Goal: Information Seeking & Learning: Learn about a topic

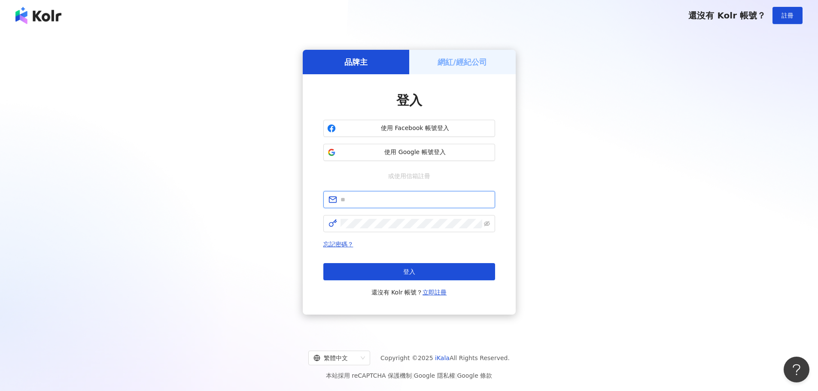
click at [373, 202] on input "text" at bounding box center [414, 199] width 149 height 9
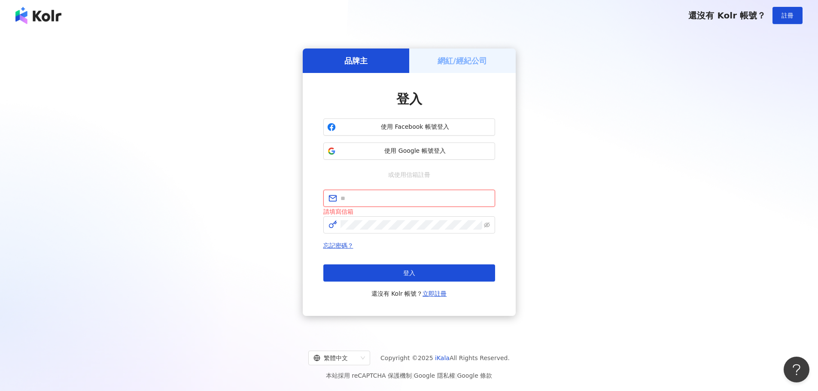
click at [399, 193] on span at bounding box center [409, 198] width 172 height 17
paste input "**********"
type input "**********"
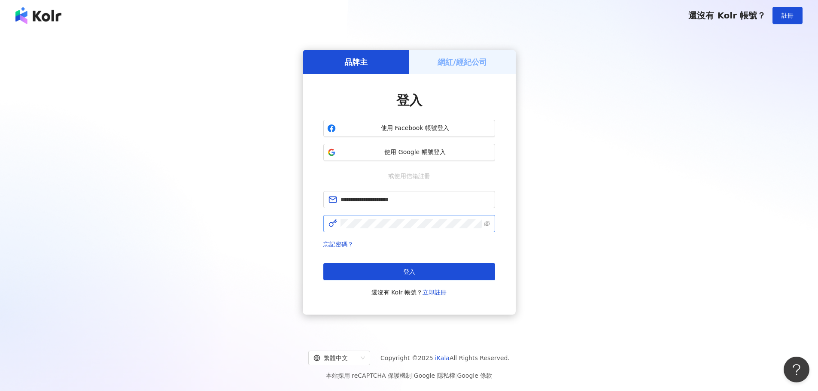
click at [367, 215] on span at bounding box center [409, 223] width 172 height 17
click at [273, 212] on div "**********" at bounding box center [408, 182] width 797 height 289
click at [401, 271] on button "登入" at bounding box center [409, 271] width 172 height 17
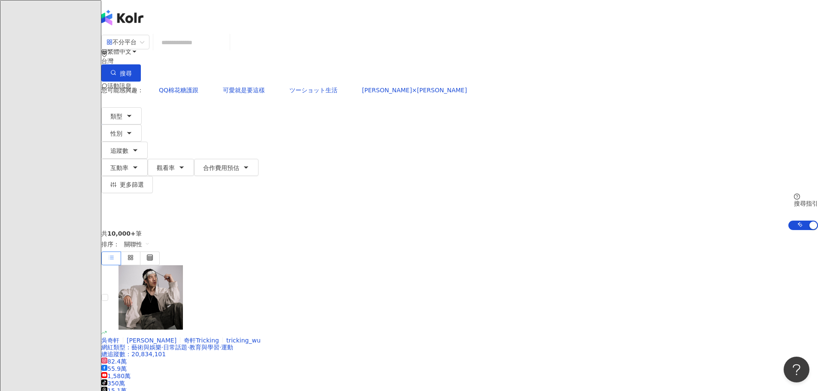
click at [226, 49] on input "search" at bounding box center [192, 42] width 70 height 16
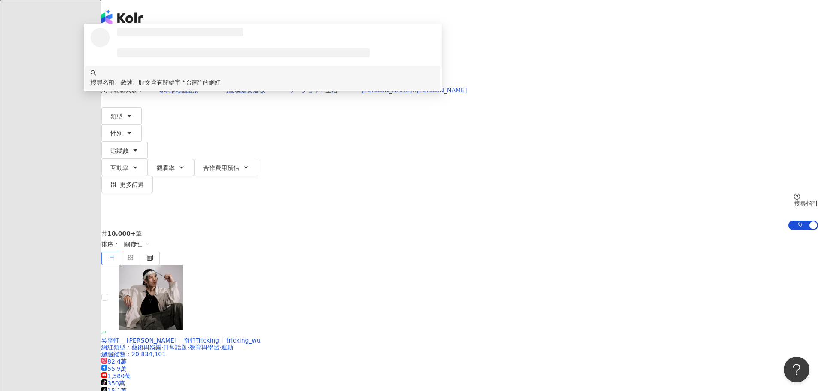
type input "******"
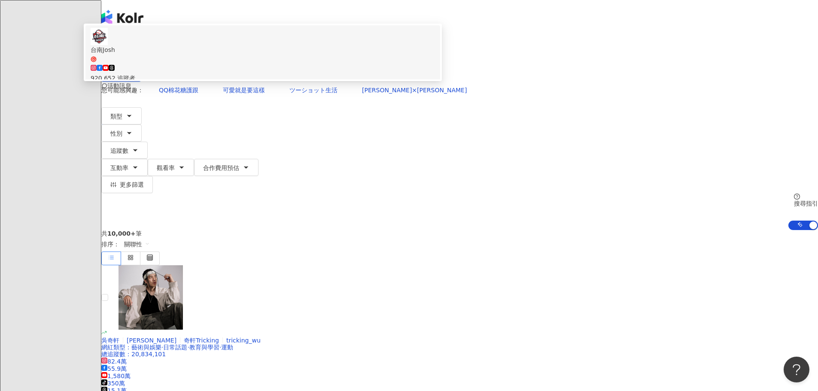
click at [388, 78] on div "920,652 追蹤者" at bounding box center [263, 73] width 344 height 19
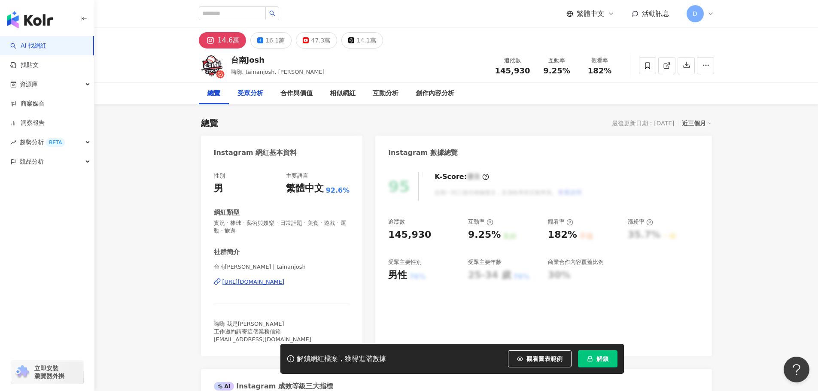
click at [247, 95] on div "受眾分析" at bounding box center [250, 93] width 26 height 10
click at [247, 98] on div "受眾分析" at bounding box center [250, 93] width 26 height 10
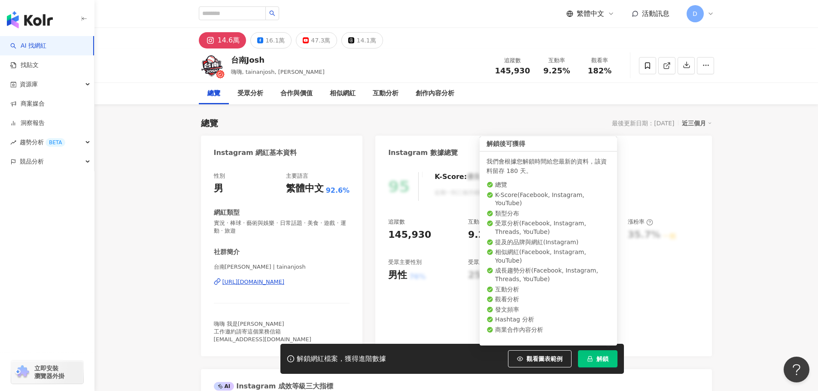
click at [594, 362] on button "解鎖" at bounding box center [597, 358] width 39 height 17
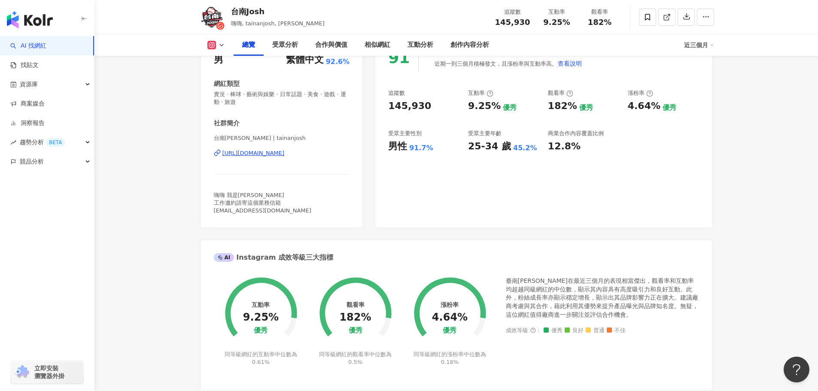
scroll to position [733, 0]
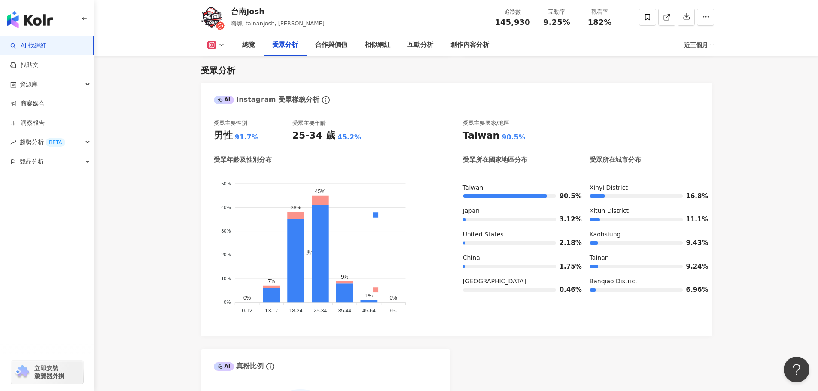
drag, startPoint x: 425, startPoint y: 78, endPoint x: 421, endPoint y: 80, distance: 4.6
click at [423, 78] on div "受眾分析 AI Instagram 受眾樣貌分析 受眾主要性別 男性 91.7% 受眾主要年齡 25-34 歲 45.2% 受眾年齡及性別分布 男性 女性 5…" at bounding box center [456, 270] width 511 height 429
click at [703, 41] on div "近三個月" at bounding box center [699, 45] width 30 height 14
click at [712, 79] on link "近六個月" at bounding box center [703, 80] width 24 height 9
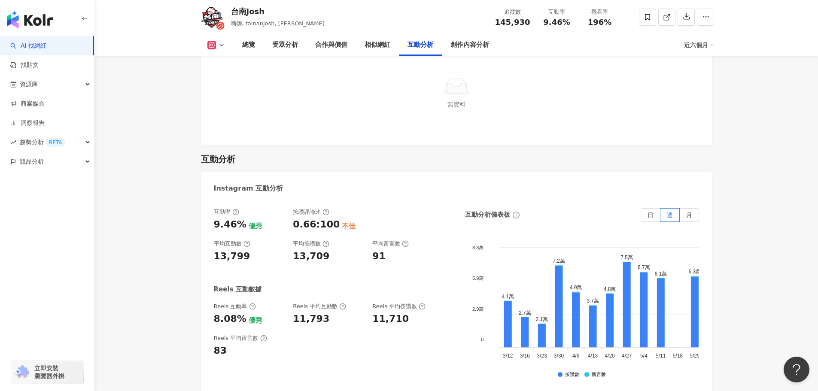
scroll to position [1720, 0]
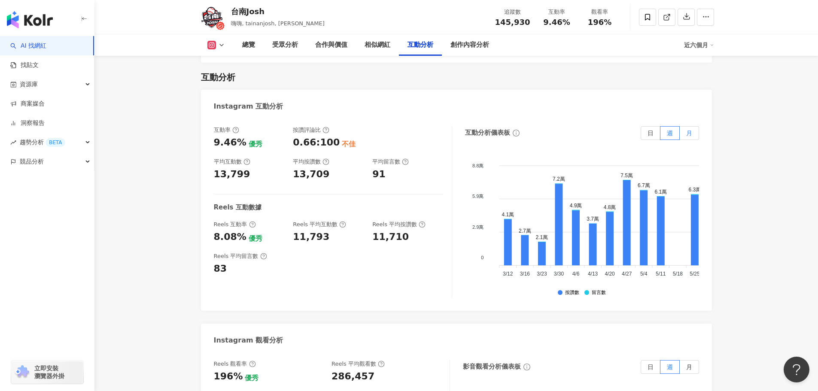
click at [683, 126] on label "月" at bounding box center [688, 133] width 19 height 14
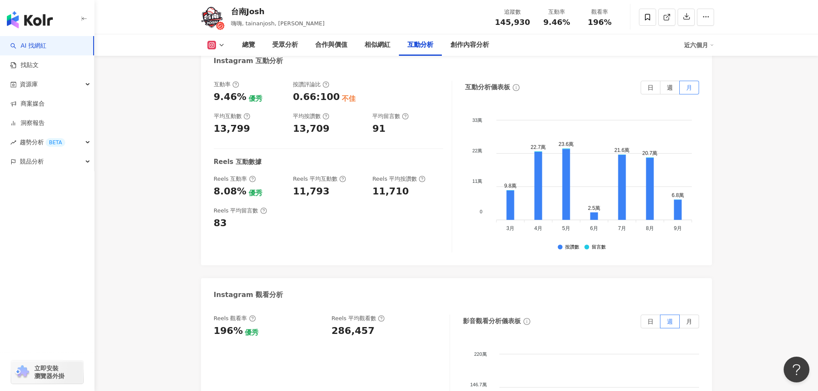
scroll to position [2021, 0]
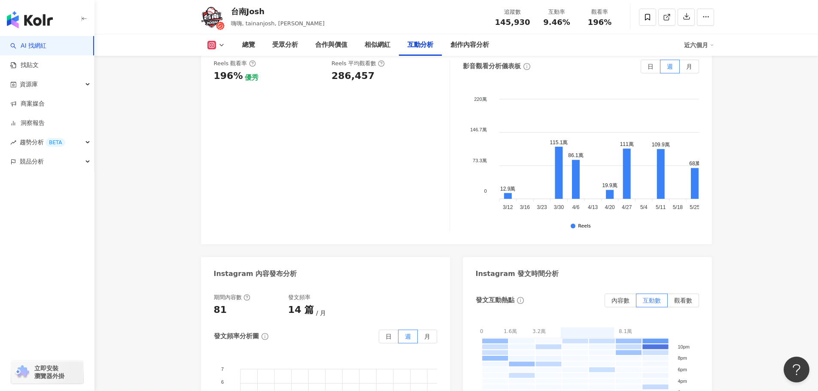
click at [454, 236] on div "Instagram 互動分析 互動率 9.46% 優秀 按讚評論比 0.66:100 不佳 平均互動數 13,799 平均按讚數 13,709 平均留言數 9…" at bounding box center [456, 151] width 511 height 725
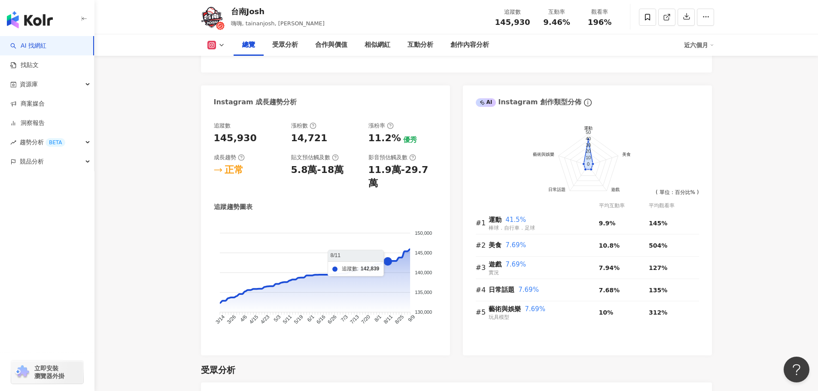
scroll to position [456, 0]
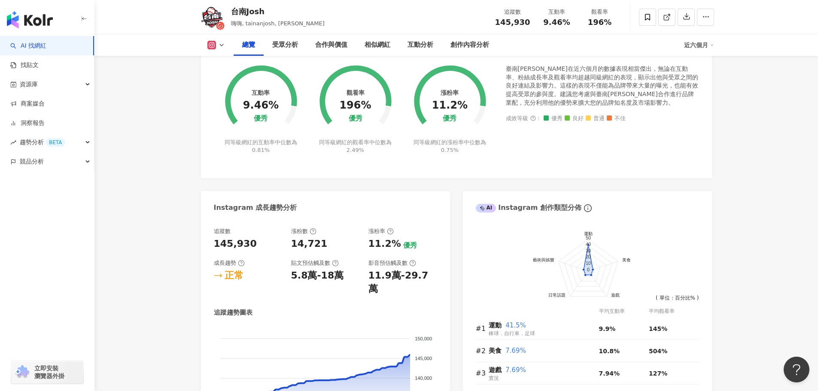
scroll to position [343, 0]
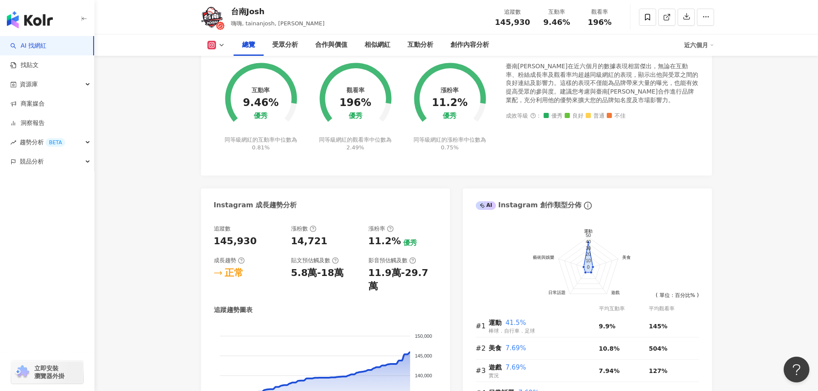
click at [264, 204] on div "Instagram 成長趨勢分析" at bounding box center [255, 204] width 83 height 9
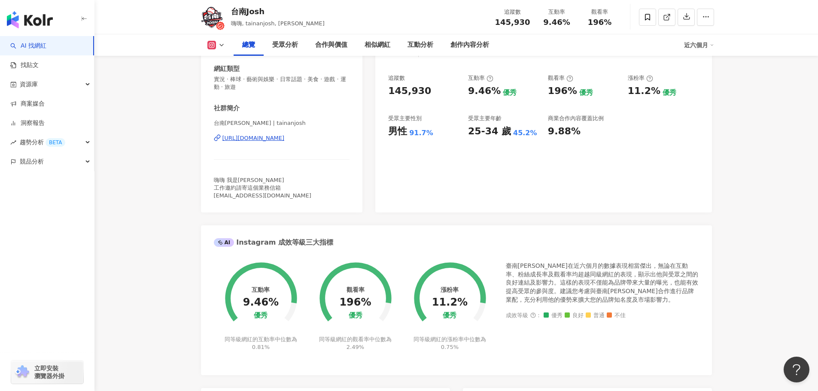
scroll to position [43, 0]
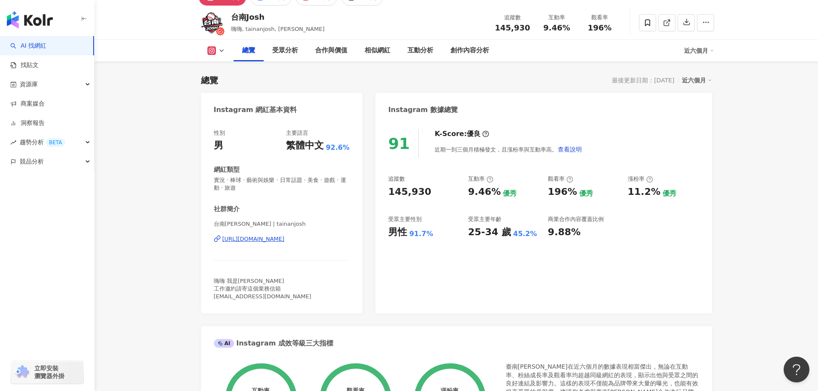
drag, startPoint x: 258, startPoint y: 106, endPoint x: 255, endPoint y: 111, distance: 5.8
click at [256, 109] on div "Instagram 網紅基本資料" at bounding box center [255, 109] width 83 height 9
click at [254, 112] on div "Instagram 網紅基本資料" at bounding box center [255, 109] width 83 height 9
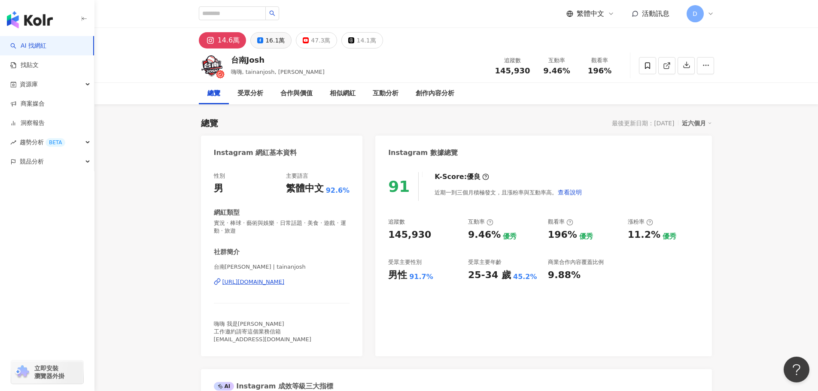
click at [281, 42] on div "16.1萬" at bounding box center [274, 40] width 19 height 12
click at [312, 43] on div "47.3萬" at bounding box center [320, 40] width 19 height 12
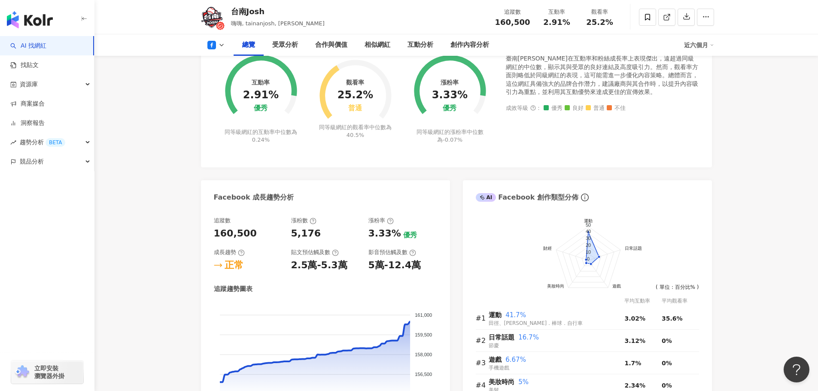
scroll to position [558, 0]
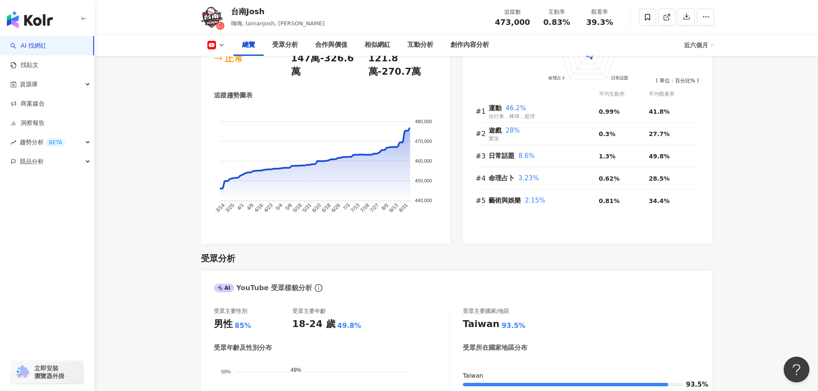
click at [261, 40] on div "總覽" at bounding box center [248, 44] width 30 height 21
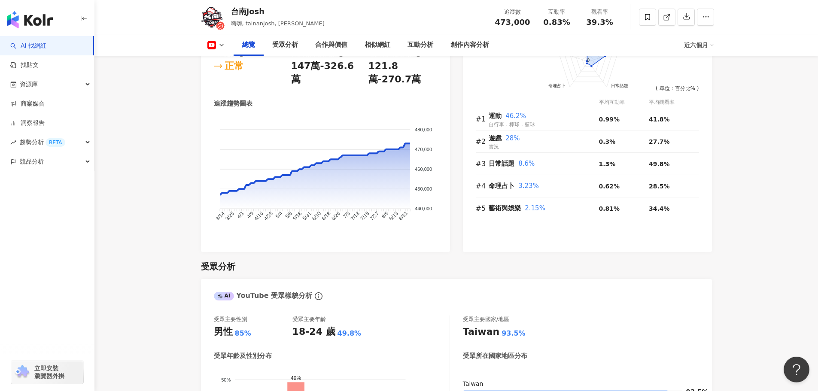
scroll to position [0, 0]
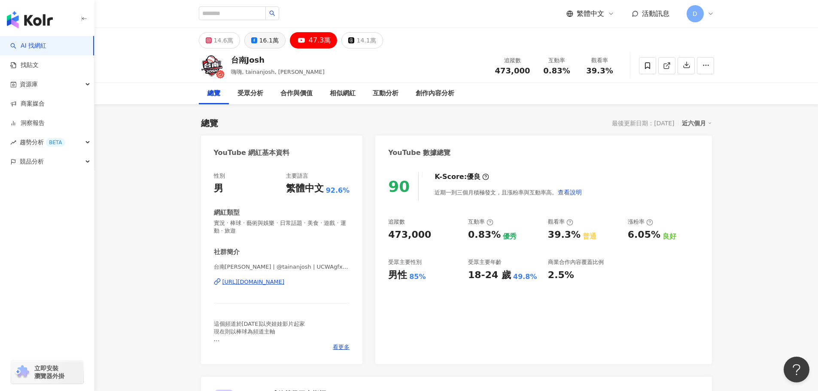
click at [266, 46] on div "16.1萬" at bounding box center [268, 40] width 19 height 12
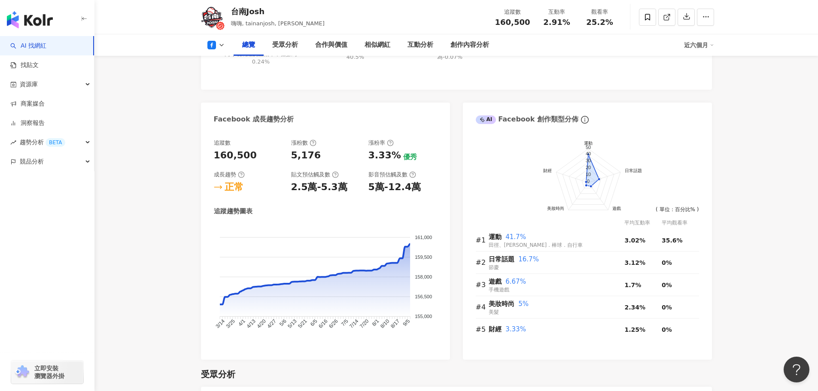
click at [382, 23] on div "台南Josh 嗨嗨, tainanjosh, Josh 追蹤數 160,500 互動率 2.91% 觀看率 25.2%" at bounding box center [456, 17] width 549 height 34
